Goal: Use online tool/utility: Utilize a website feature to perform a specific function

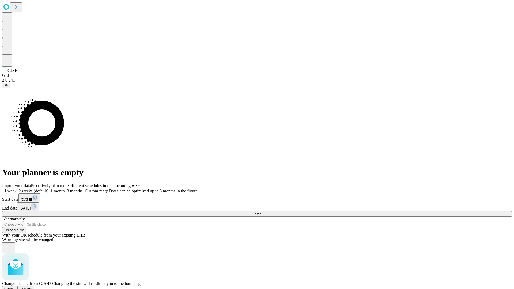
click at [32, 287] on span "Confirm" at bounding box center [26, 289] width 13 height 4
click at [48, 189] on label "2 weeks (default)" at bounding box center [33, 191] width 32 height 5
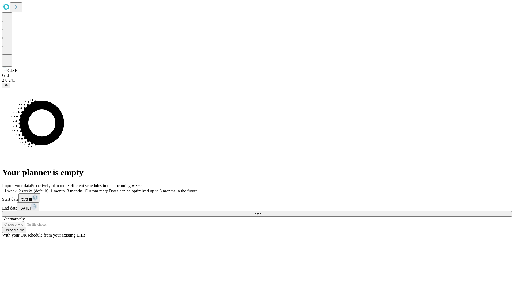
click at [261, 212] on span "Fetch" at bounding box center [257, 214] width 9 height 4
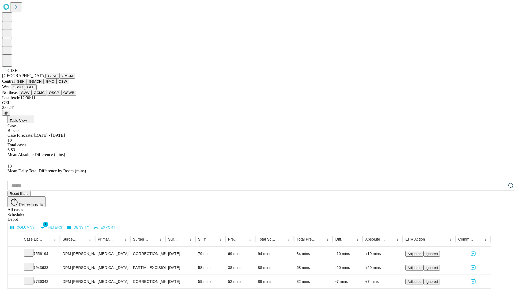
click at [60, 79] on button "GMCM" at bounding box center [68, 76] width 16 height 6
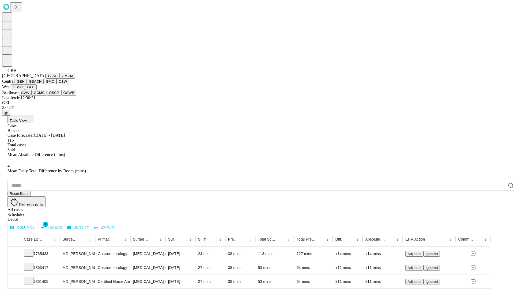
click at [42, 84] on button "GSACH" at bounding box center [35, 82] width 17 height 6
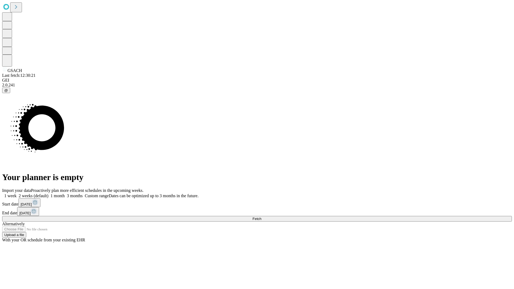
click at [48, 194] on label "2 weeks (default)" at bounding box center [33, 196] width 32 height 5
click at [261, 217] on span "Fetch" at bounding box center [257, 219] width 9 height 4
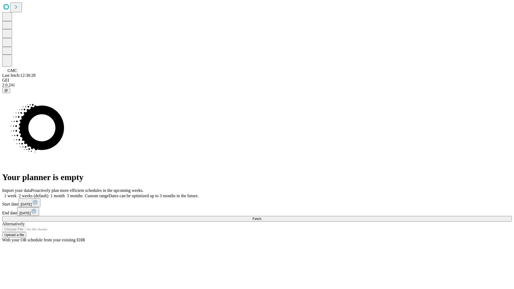
click at [48, 194] on label "2 weeks (default)" at bounding box center [33, 196] width 32 height 5
click at [261, 217] on span "Fetch" at bounding box center [257, 219] width 9 height 4
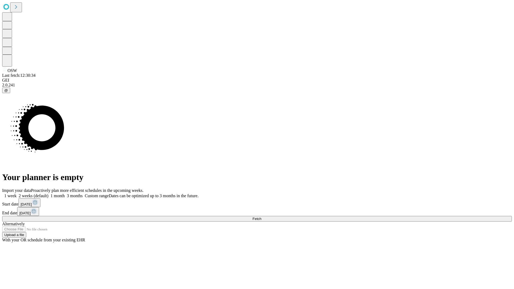
click at [48, 194] on label "2 weeks (default)" at bounding box center [33, 196] width 32 height 5
click at [261, 217] on span "Fetch" at bounding box center [257, 219] width 9 height 4
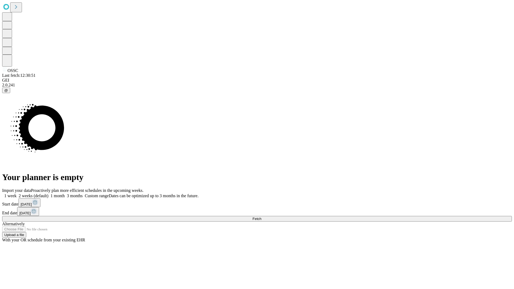
click at [48, 194] on label "2 weeks (default)" at bounding box center [33, 196] width 32 height 5
click at [261, 217] on span "Fetch" at bounding box center [257, 219] width 9 height 4
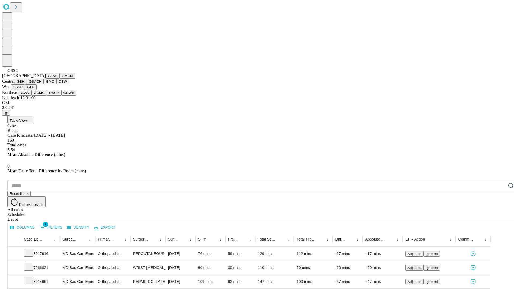
click at [36, 90] on button "GLH" at bounding box center [31, 87] width 12 height 6
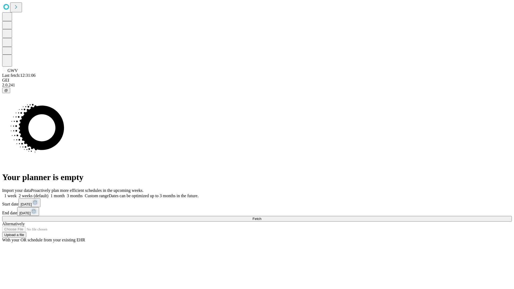
click at [48, 194] on label "2 weeks (default)" at bounding box center [33, 196] width 32 height 5
click at [261, 217] on span "Fetch" at bounding box center [257, 219] width 9 height 4
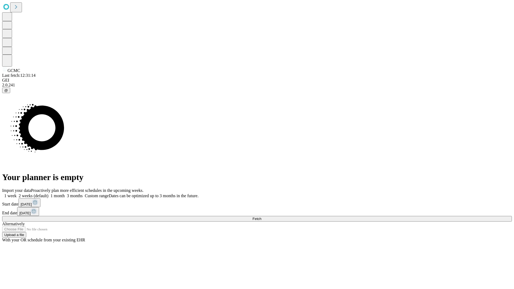
click at [48, 194] on label "2 weeks (default)" at bounding box center [33, 196] width 32 height 5
click at [261, 217] on span "Fetch" at bounding box center [257, 219] width 9 height 4
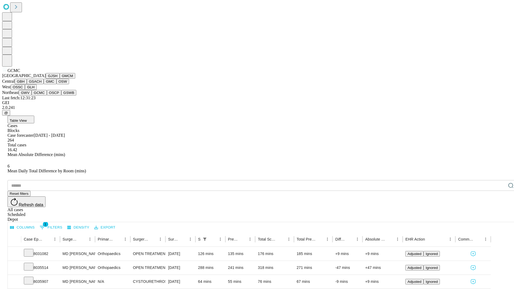
click at [47, 96] on button "OSCP" at bounding box center [54, 93] width 14 height 6
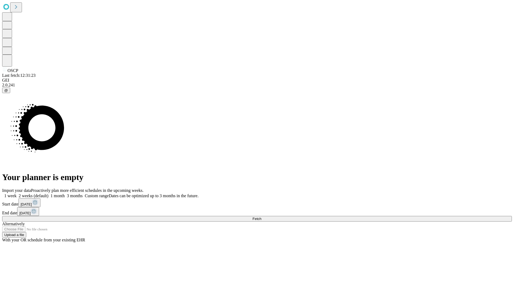
click at [48, 194] on label "2 weeks (default)" at bounding box center [33, 196] width 32 height 5
click at [261, 217] on span "Fetch" at bounding box center [257, 219] width 9 height 4
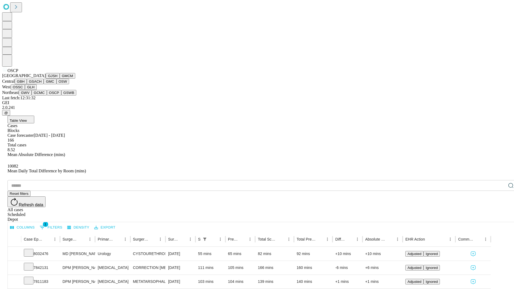
click at [61, 96] on button "GSWB" at bounding box center [68, 93] width 15 height 6
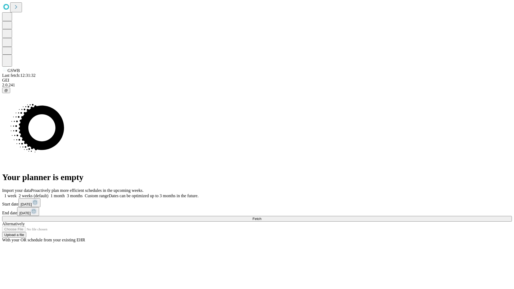
click at [48, 194] on label "2 weeks (default)" at bounding box center [33, 196] width 32 height 5
click at [261, 217] on span "Fetch" at bounding box center [257, 219] width 9 height 4
